Goal: Navigation & Orientation: Find specific page/section

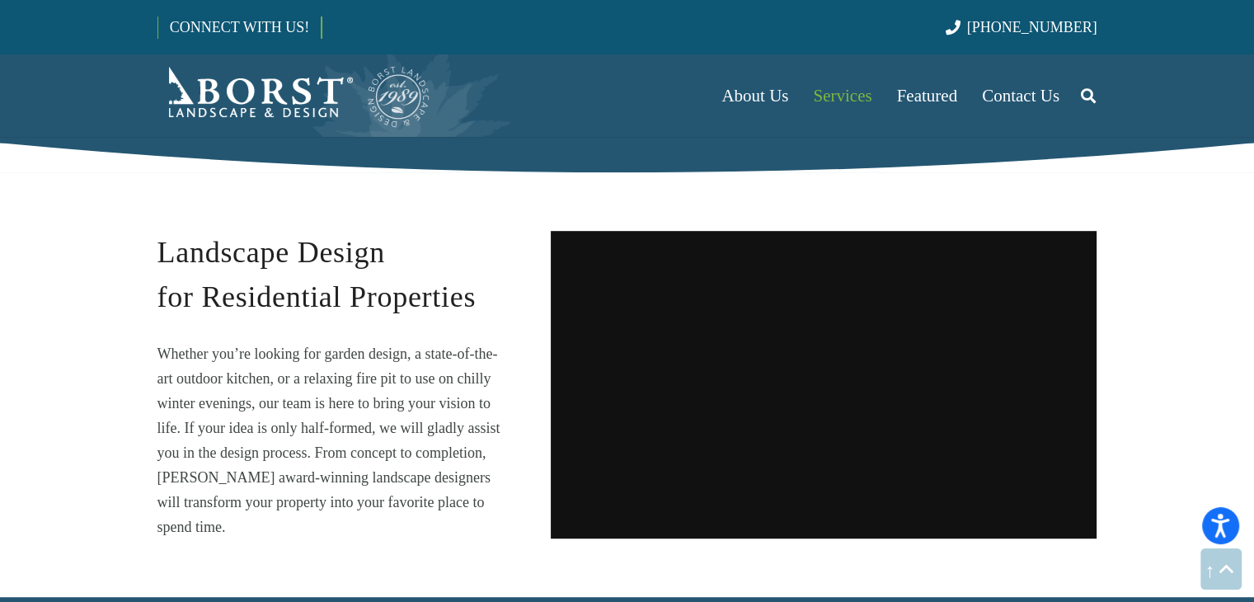
scroll to position [1402, 0]
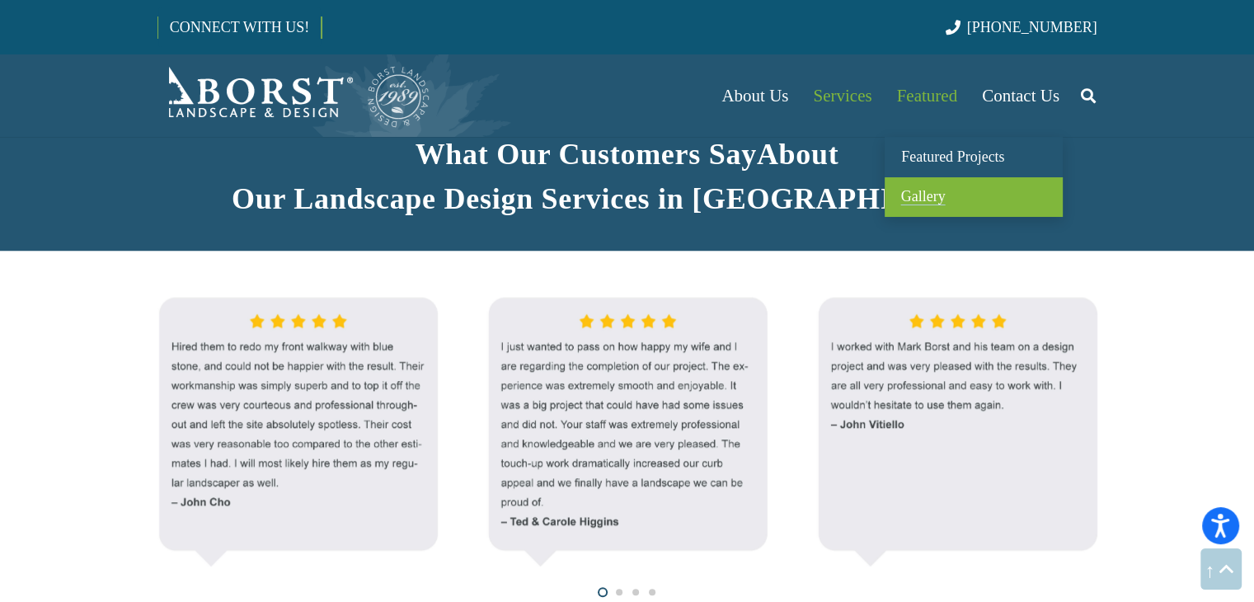
click at [918, 200] on span "Gallery" at bounding box center [923, 196] width 45 height 16
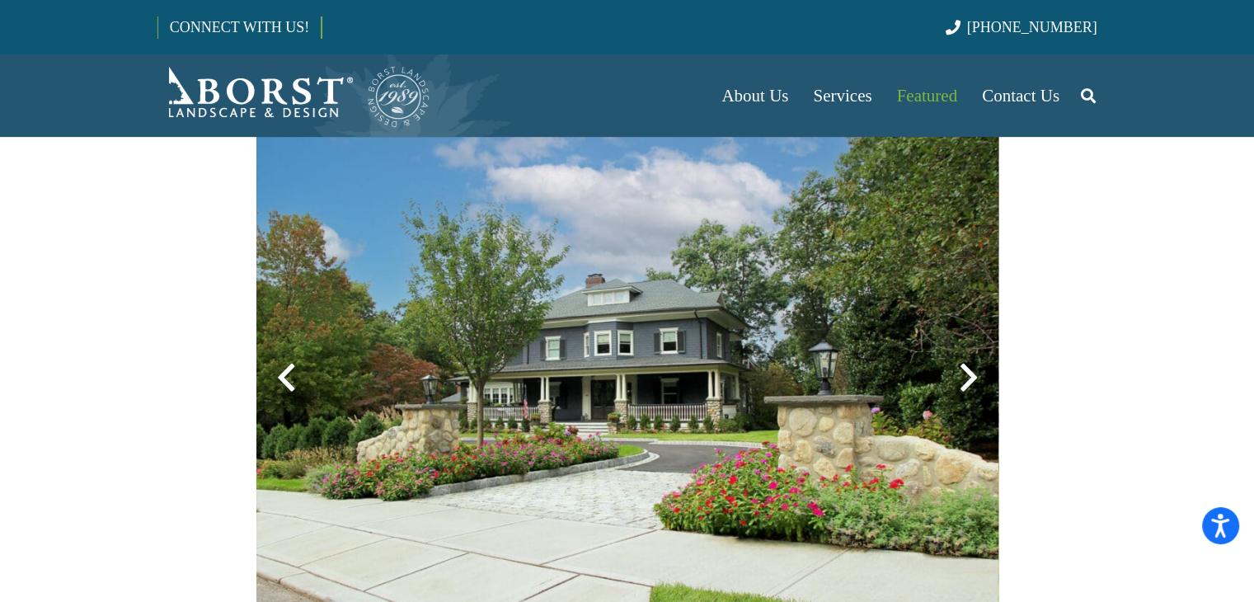
scroll to position [907, 0]
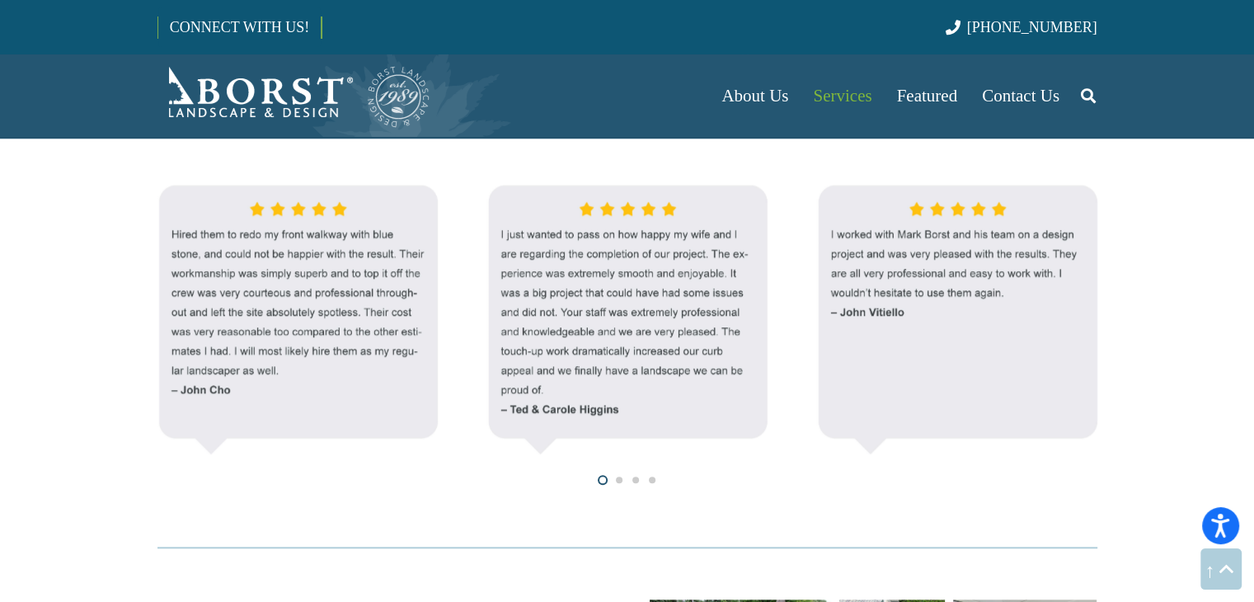
scroll to position [1402, 0]
